Goal: Task Accomplishment & Management: Complete application form

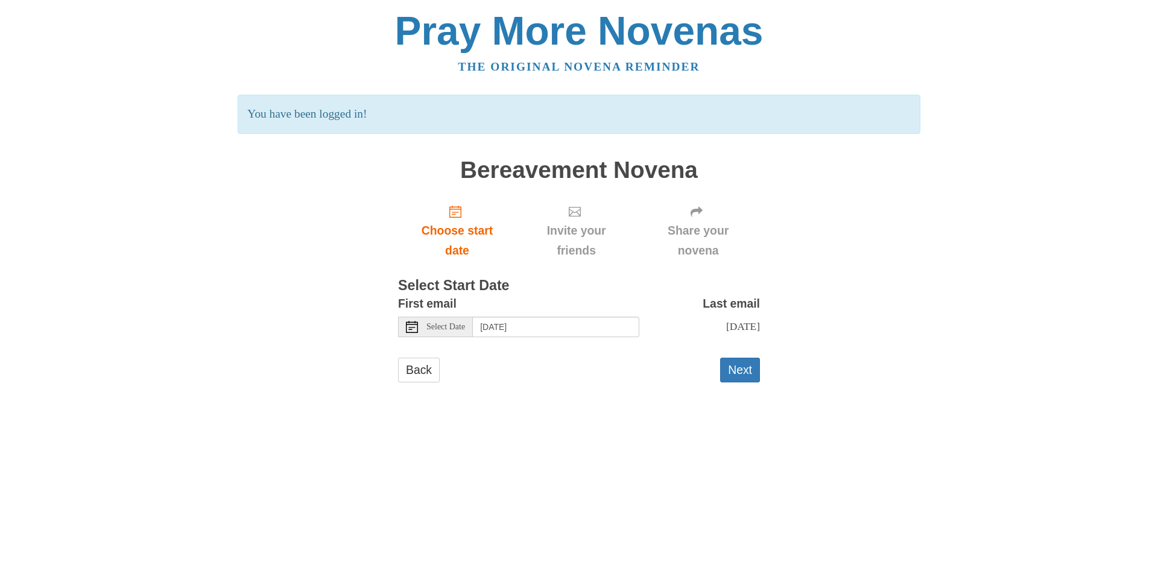
click at [443, 321] on div "Select Date" at bounding box center [435, 327] width 75 height 20
click at [746, 365] on button "Next" at bounding box center [740, 370] width 40 height 25
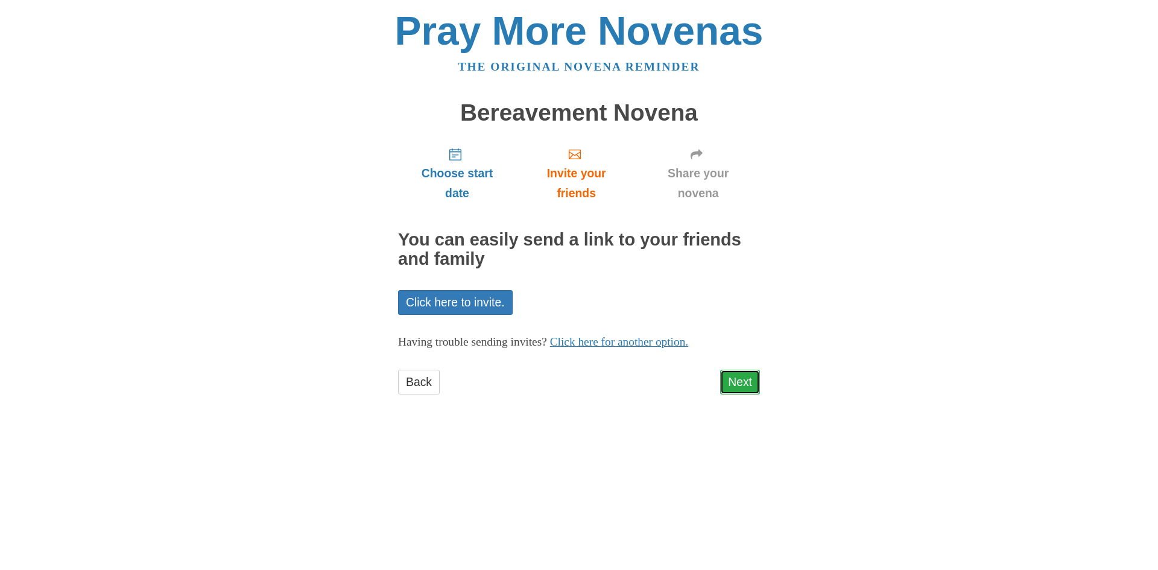
click at [732, 386] on link "Next" at bounding box center [740, 382] width 40 height 25
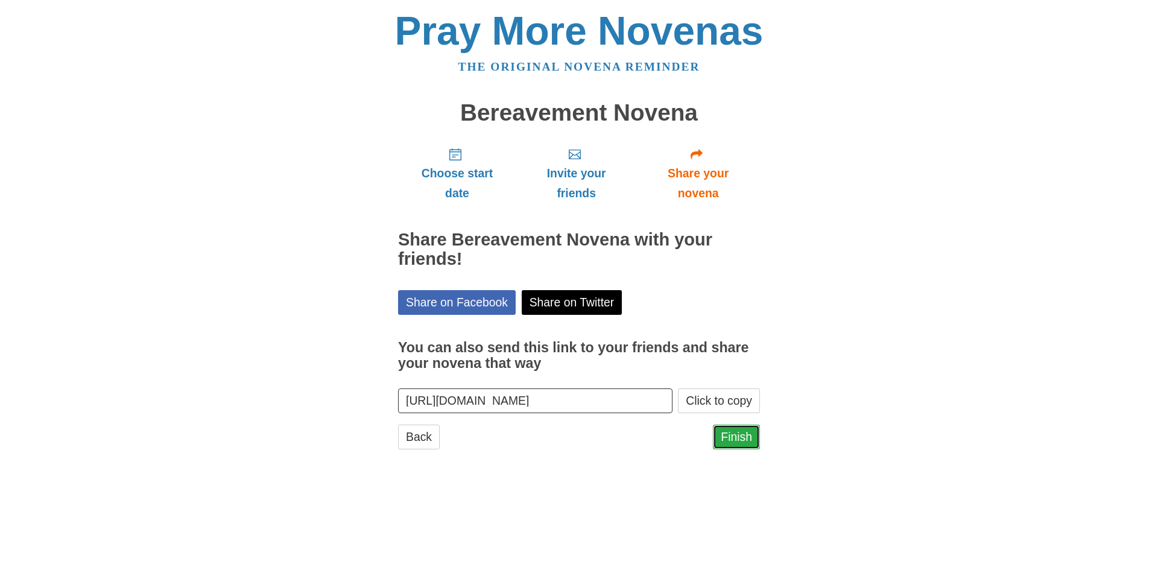
click at [730, 433] on link "Finish" at bounding box center [736, 436] width 47 height 25
